Goal: Use online tool/utility: Utilize a website feature to perform a specific function

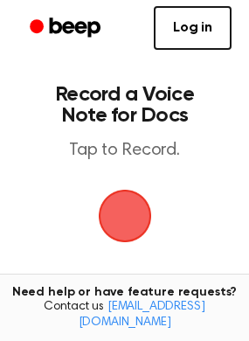
click at [101, 227] on span "button" at bounding box center [125, 215] width 49 height 49
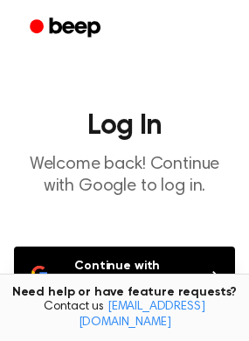
click at [116, 281] on button "Continue with Google" at bounding box center [124, 275] width 221 height 58
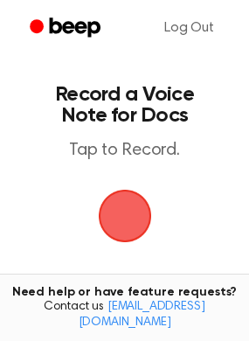
click at [136, 220] on span "button" at bounding box center [124, 216] width 53 height 53
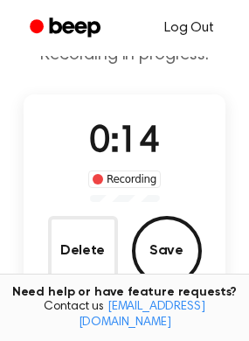
scroll to position [156, 0]
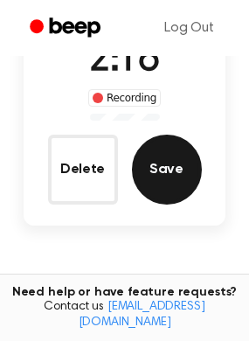
click at [173, 164] on button "Save" at bounding box center [167, 170] width 70 height 70
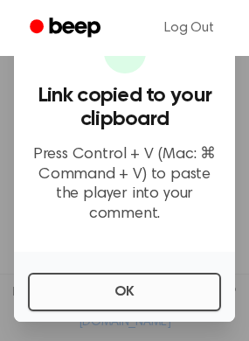
scroll to position [420, 0]
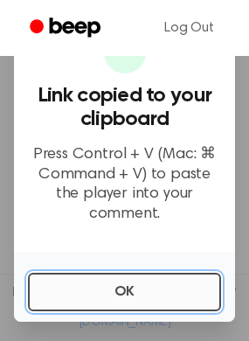
click at [105, 296] on button "OK" at bounding box center [124, 292] width 193 height 38
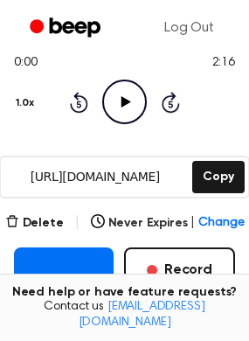
scroll to position [262, 0]
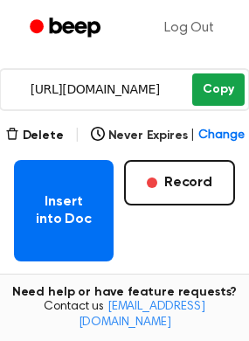
click at [203, 98] on button "Copy" at bounding box center [218, 89] width 52 height 32
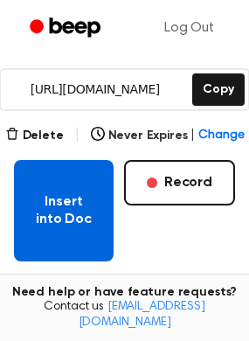
click at [42, 203] on button "Insert into Doc" at bounding box center [64, 210] width 100 height 101
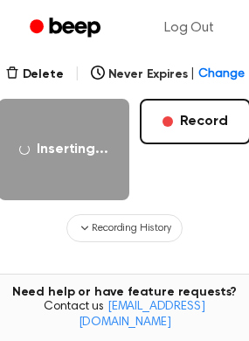
scroll to position [350, 0]
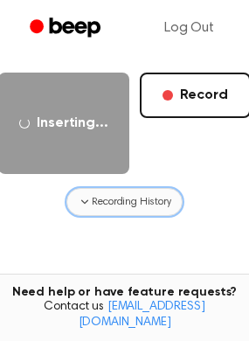
click at [149, 205] on span "Recording History" at bounding box center [131, 202] width 79 height 16
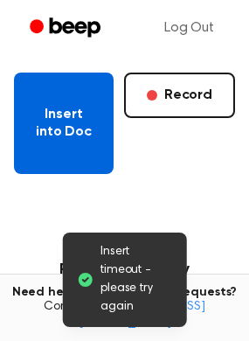
click at [52, 113] on button "Insert into Doc" at bounding box center [64, 123] width 100 height 101
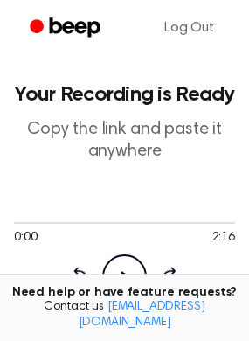
scroll to position [175, 0]
